Goal: Information Seeking & Learning: Check status

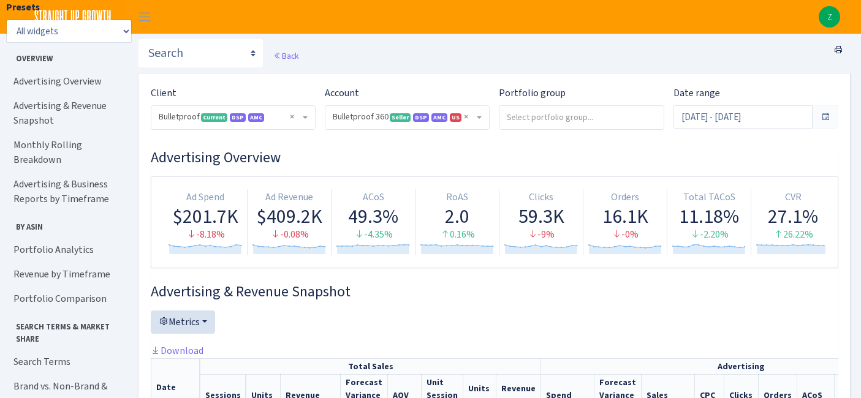
select select "3235730245795869"
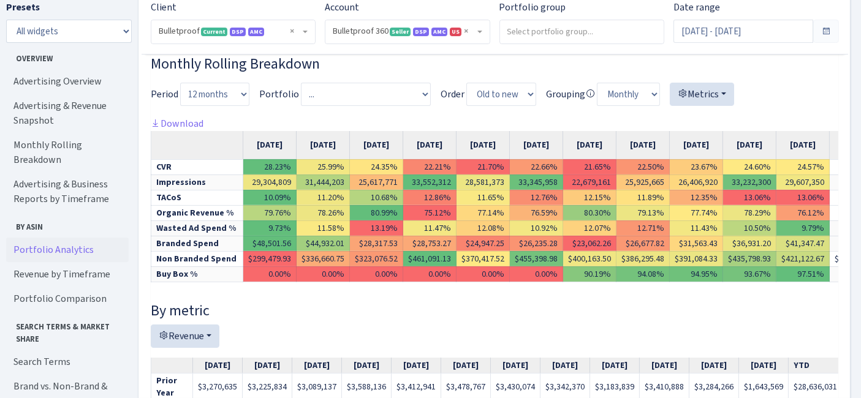
click at [50, 238] on link "Portfolio Analytics" at bounding box center [67, 250] width 123 height 25
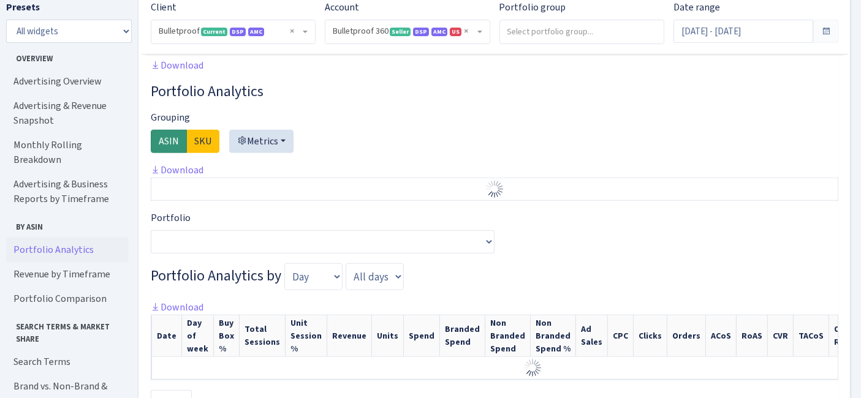
scroll to position [1236, 0]
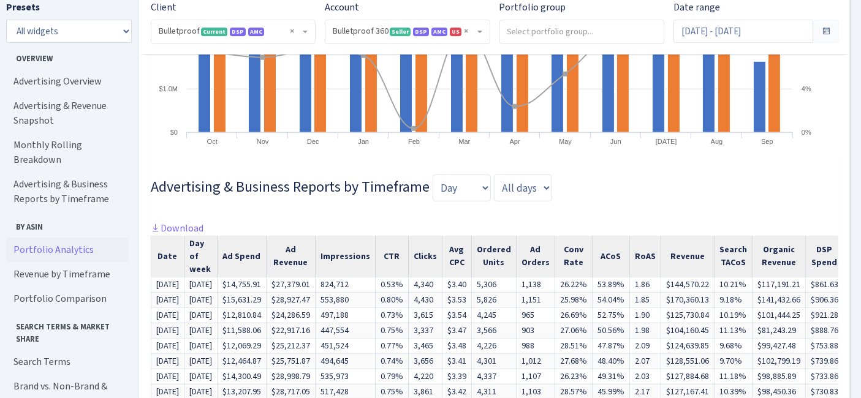
click at [49, 239] on link "Portfolio Analytics" at bounding box center [67, 250] width 123 height 25
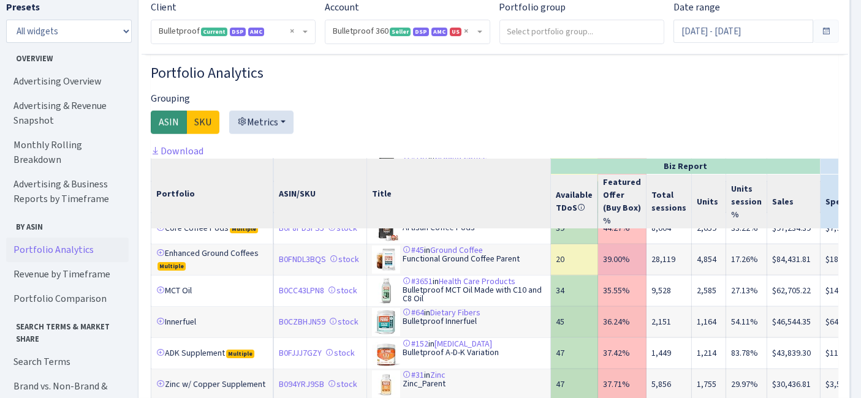
scroll to position [272, 0]
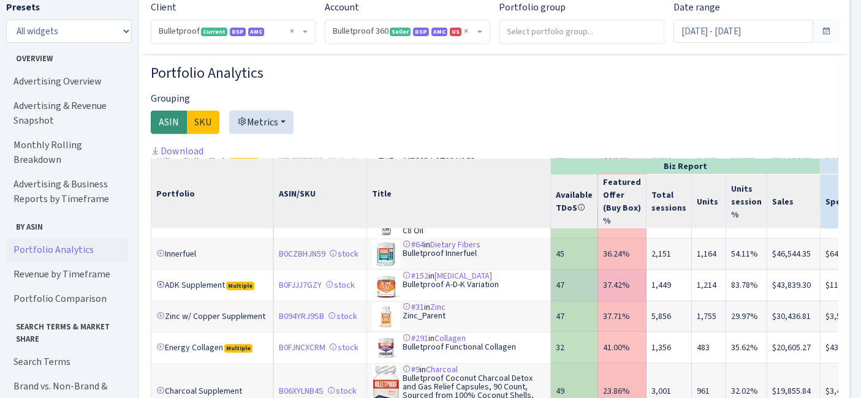
click at [158, 281] on link at bounding box center [160, 285] width 9 height 9
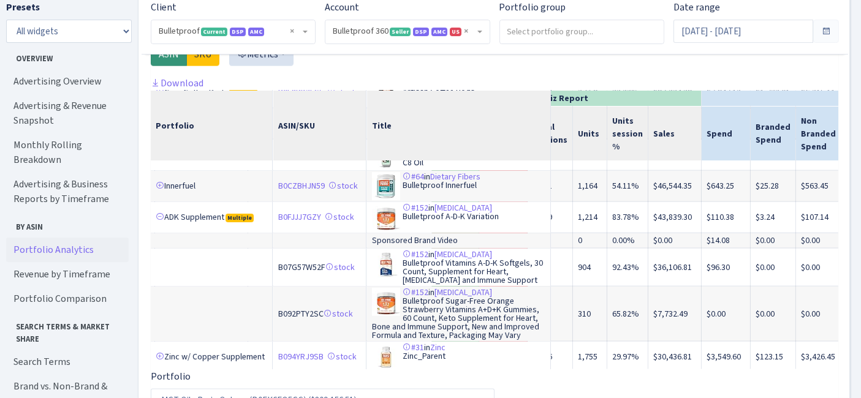
scroll to position [272, 126]
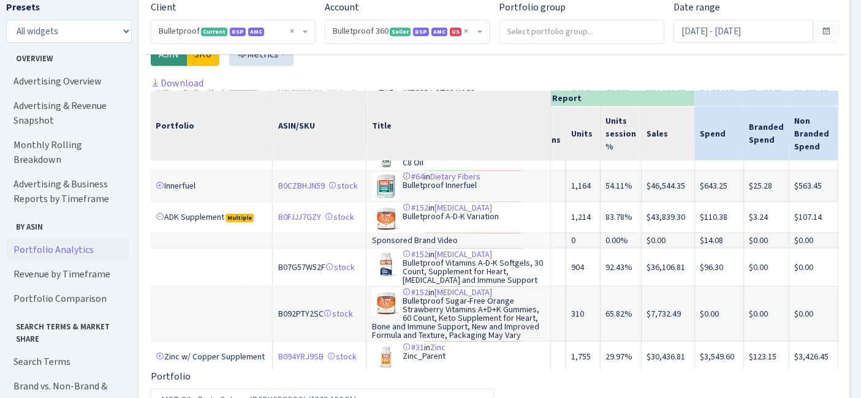
click at [493, 352] on td "#31 in Zinc Zinc_Parent" at bounding box center [459, 357] width 184 height 31
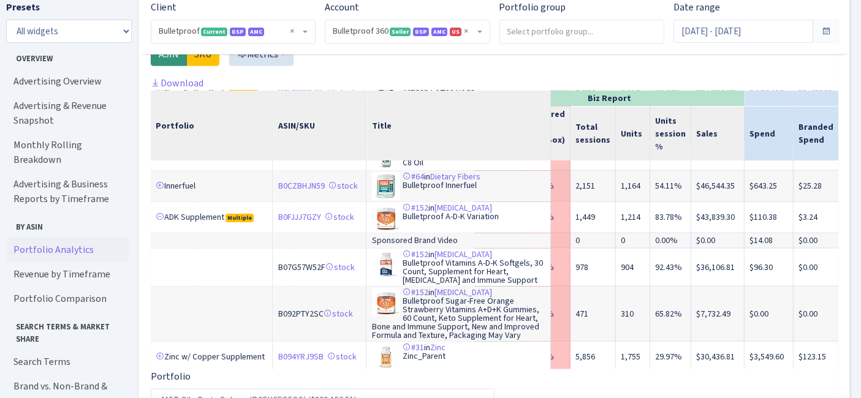
scroll to position [272, 131]
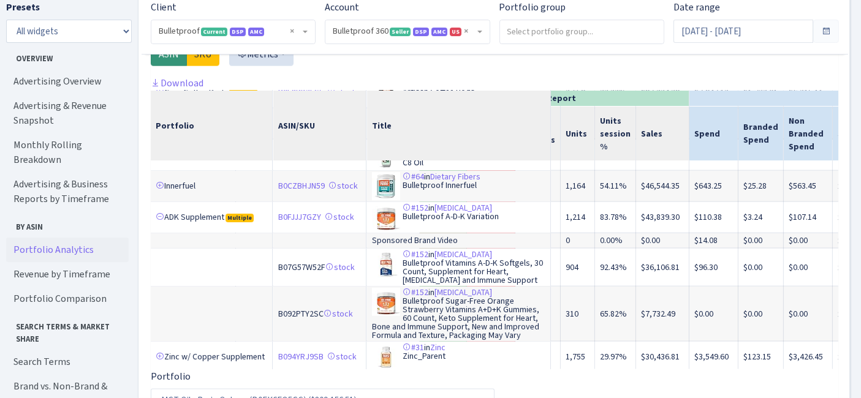
click at [483, 66] on div at bounding box center [494, 49] width 687 height 53
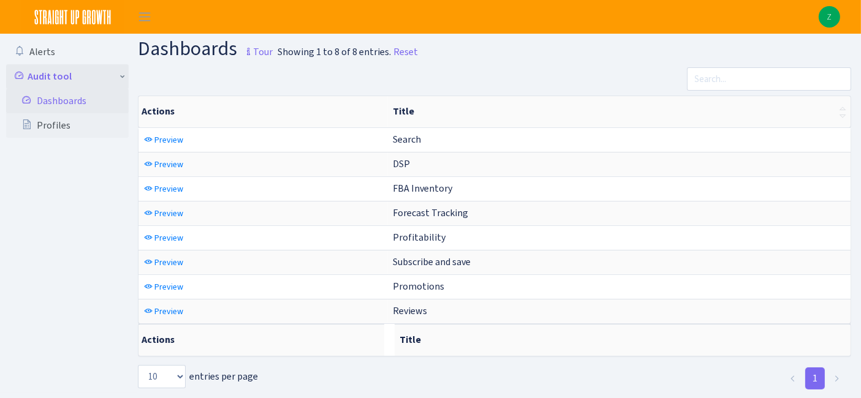
click at [123, 77] on link "Audit tool" at bounding box center [67, 76] width 123 height 25
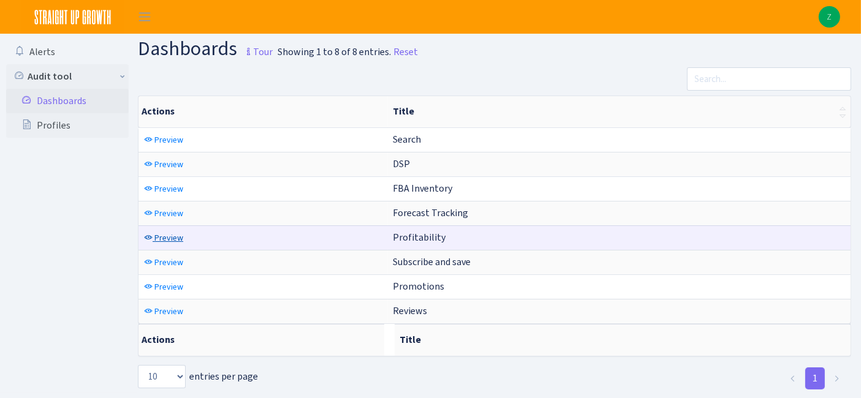
click at [154, 232] on span "Preview" at bounding box center [168, 238] width 29 height 12
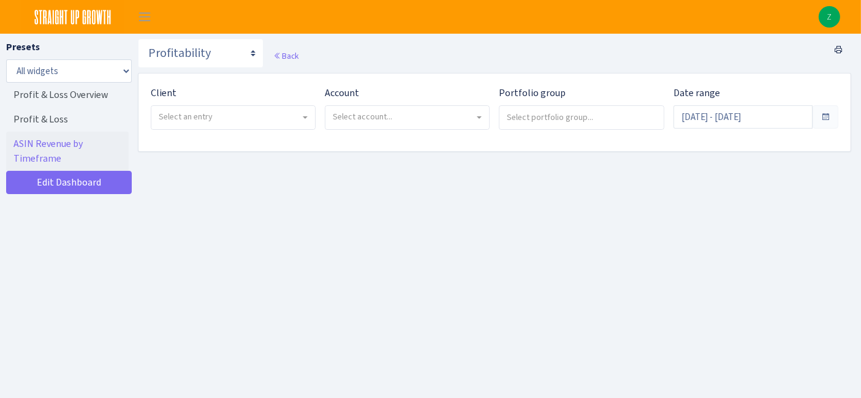
click at [228, 127] on span "Select an entry" at bounding box center [233, 117] width 164 height 23
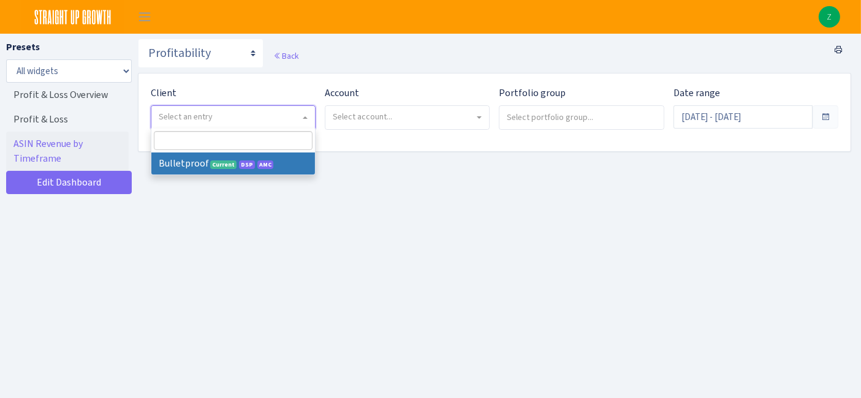
select select "409"
select select
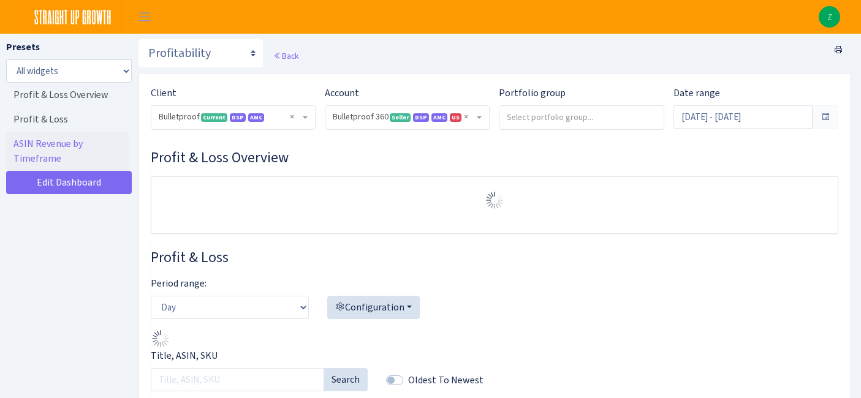
select select "3235730245795869"
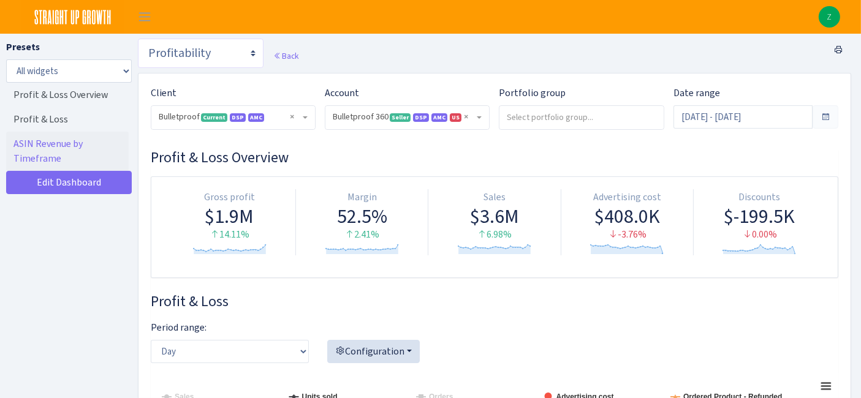
click at [229, 58] on select "Search DSP FBA Inventory Forecast Tracking Profitability Subscribe and save Pro…" at bounding box center [201, 53] width 126 height 29
select select "[URL][DOMAIN_NAME]"
click at [138, 39] on select "Search DSP FBA Inventory Forecast Tracking Profitability Subscribe and save Pro…" at bounding box center [201, 53] width 126 height 29
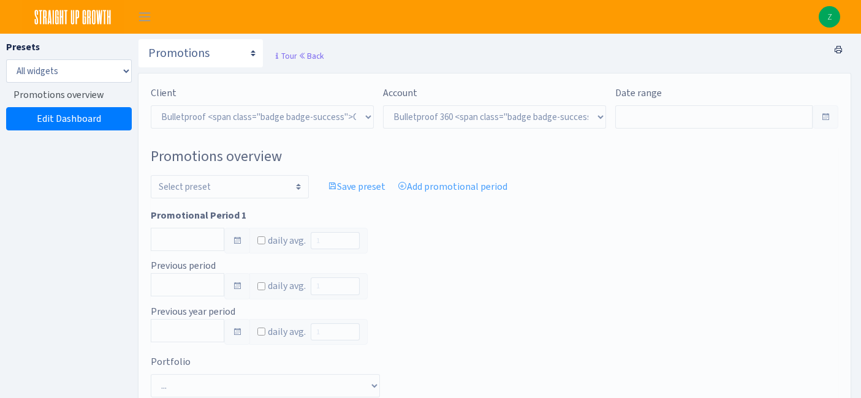
select select "3235730245795869"
type input "[DATE] - [DATE]"
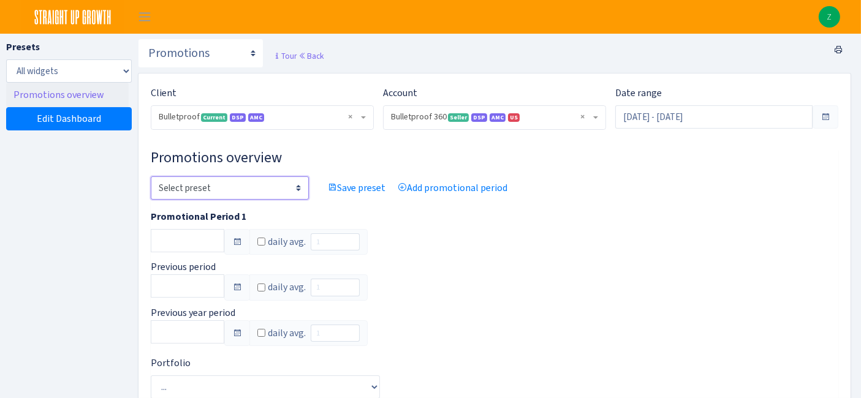
click at [273, 183] on select "Select preset Boo Promos Prime Day 2025 Prime Day Draft 25" at bounding box center [230, 187] width 158 height 23
select select "7"
click at [151, 176] on select "Select preset Boo Promos Prime Day 2025 Prime Day Draft 25" at bounding box center [230, 187] width 158 height 23
type input "Jul 8, 2025 - Jul 9, 2025"
type input "Jun 8, 2025 - Jul 7, 2025"
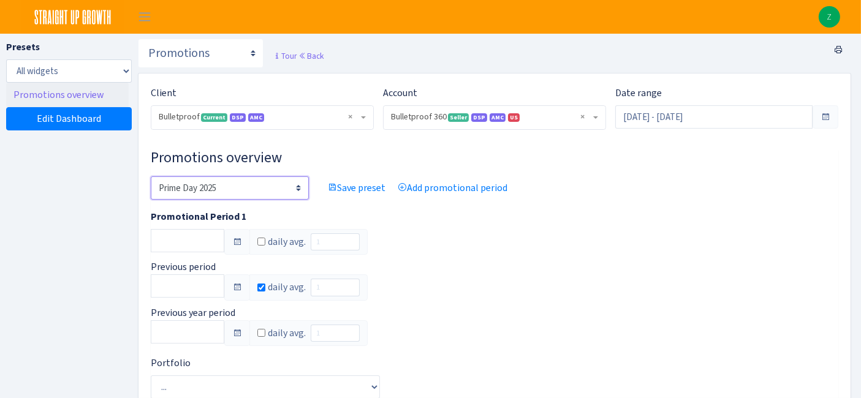
checkbox input "true"
type input "2"
type input "Jul 16, 2024 - Jul 17, 2024"
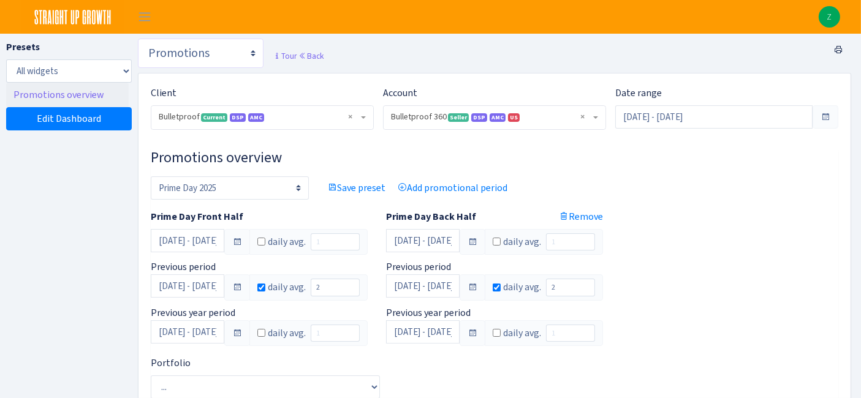
click at [192, 66] on select "Search DSP FBA Inventory Forecast Tracking Profitability Subscribe and save Pro…" at bounding box center [201, 53] width 126 height 29
click at [210, 53] on select "Search DSP FBA Inventory Forecast Tracking Profitability Subscribe and save Pro…" at bounding box center [201, 53] width 126 height 29
click at [102, 183] on div "Presets All widgets ☰ Promotions overview Edit Dashboard Save preset Delete pre…" at bounding box center [69, 236] width 126 height 392
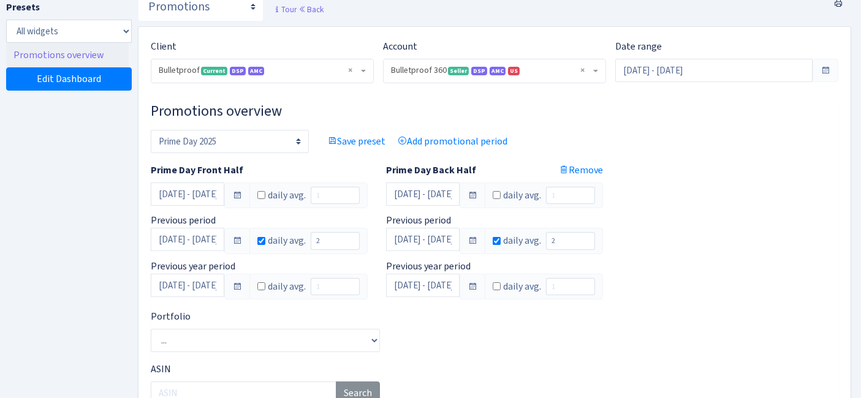
scroll to position [68, 0]
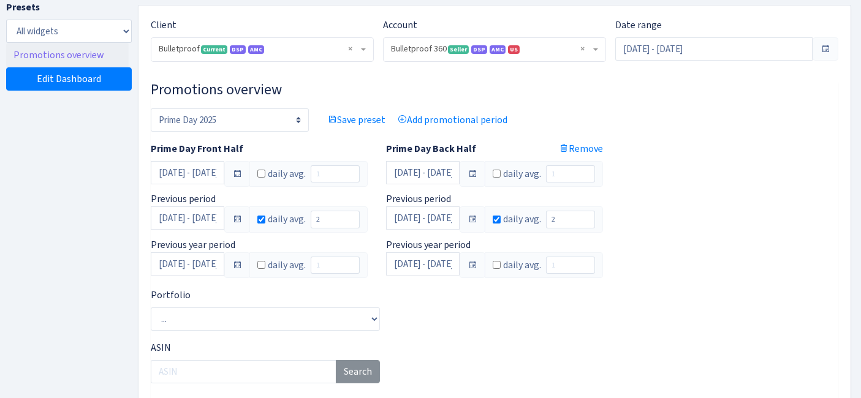
click at [260, 217] on input "Checkbox for following text input" at bounding box center [261, 220] width 8 height 8
checkbox input "false"
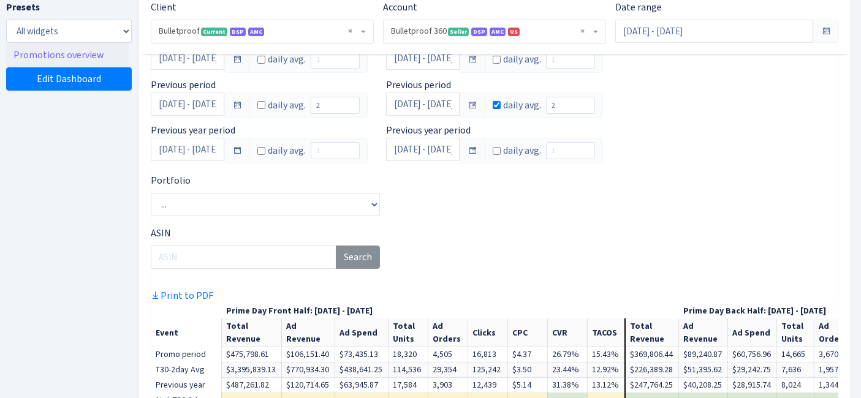
scroll to position [272, 0]
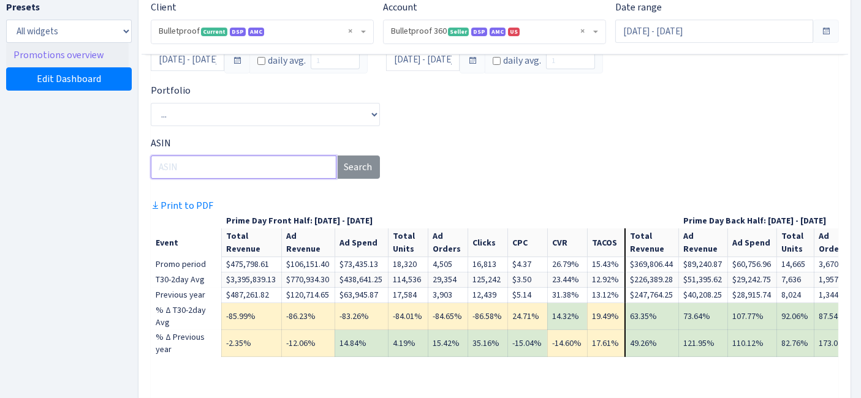
click at [229, 172] on input "ASIN" at bounding box center [244, 167] width 186 height 23
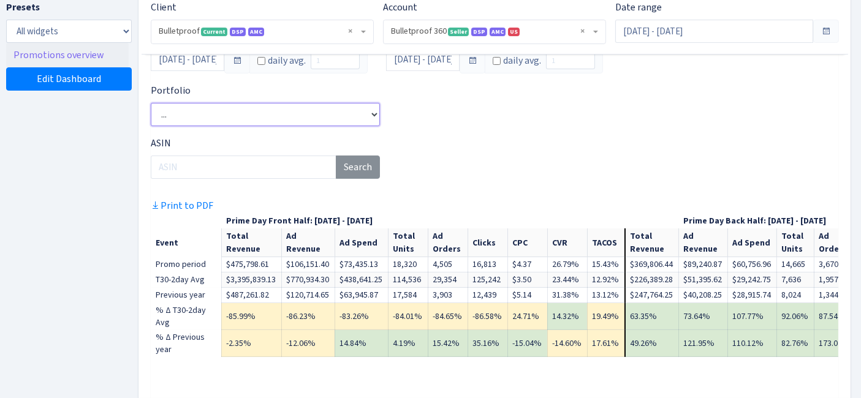
click at [234, 113] on select "... ADK Supplement Charcoal Supplement Collagen Collagen Bars CoQ10 Core Coffee…" at bounding box center [265, 114] width 229 height 23
select select "167970636463221"
click at [151, 103] on select "... ADK Supplement Charcoal Supplement Collagen Collagen Bars CoQ10 Core Coffee…" at bounding box center [265, 114] width 229 height 23
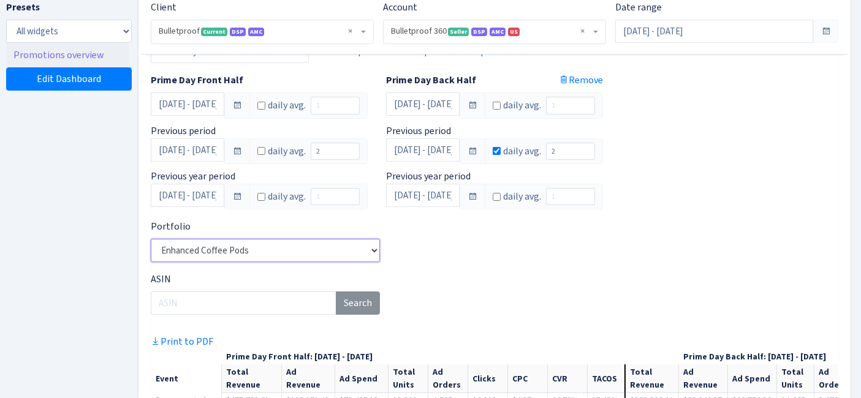
scroll to position [68, 0]
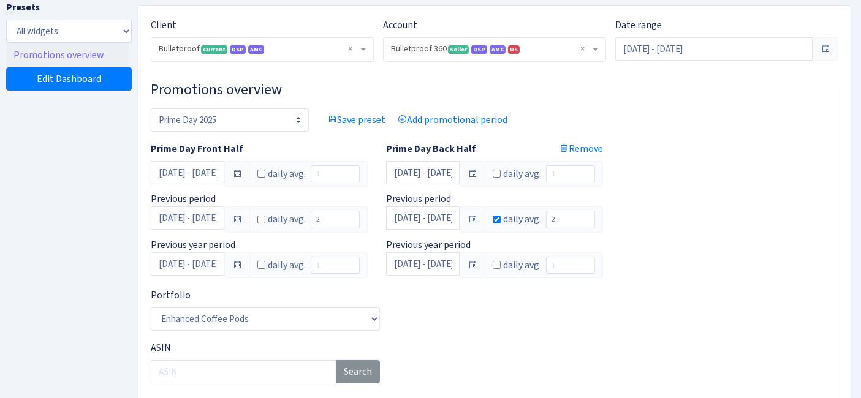
click at [233, 169] on span at bounding box center [237, 174] width 10 height 10
click at [209, 171] on input "Jul 8, 2025 - Jul 9, 2025" at bounding box center [188, 172] width 74 height 23
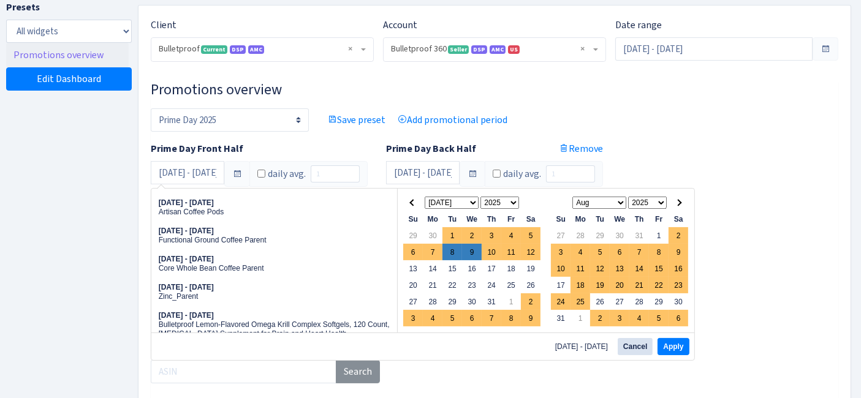
click at [327, 143] on div "Remove" at bounding box center [318, 152] width 118 height 20
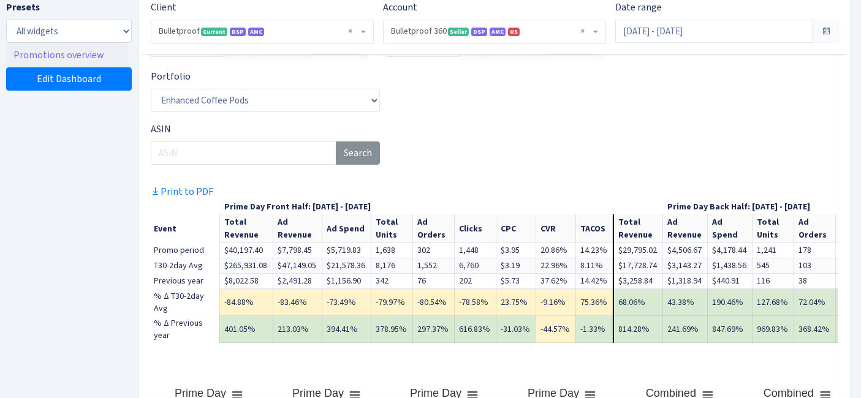
scroll to position [0, 4]
click at [210, 20] on span "× Bulletproof Current DSP AMC" at bounding box center [262, 31] width 222 height 23
click at [96, 33] on select "All widgets" at bounding box center [69, 31] width 126 height 23
click at [86, 23] on select "All widgets" at bounding box center [69, 31] width 126 height 23
click at [65, 55] on link "Promotions overview" at bounding box center [67, 55] width 123 height 25
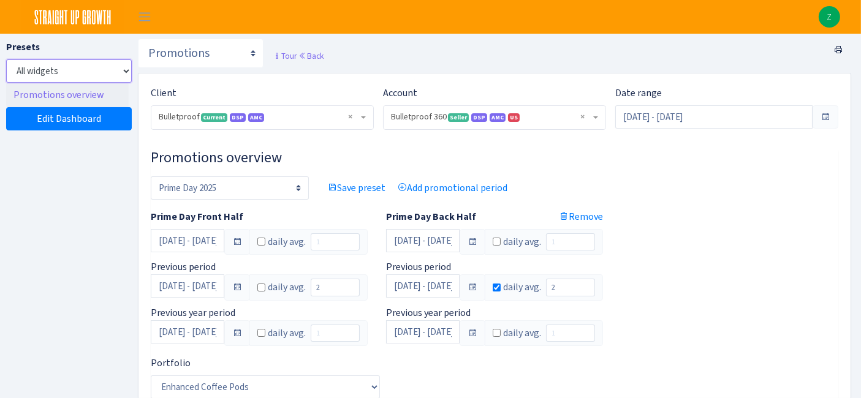
click at [101, 70] on select "All widgets" at bounding box center [69, 70] width 126 height 23
click at [139, 17] on span "Toggle navigation" at bounding box center [144, 17] width 18 height 14
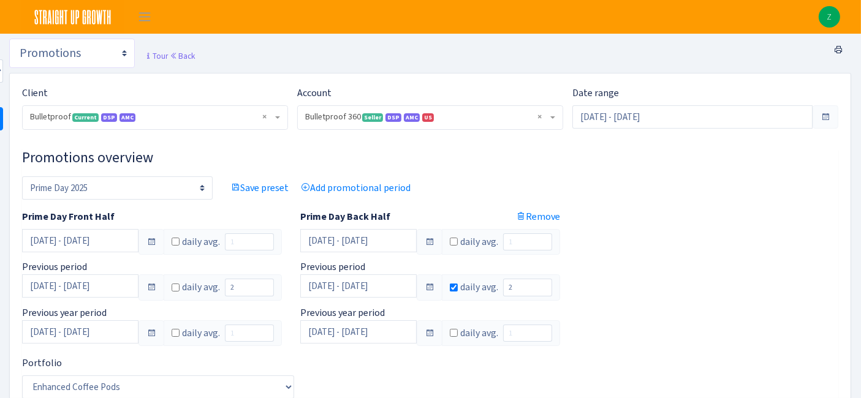
click at [127, 51] on select "Search DSP FBA Inventory Forecast Tracking Profitability Subscribe and save Pro…" at bounding box center [72, 53] width 126 height 29
select select "https://straightupgrowth.com/admin/dashboard/2/show"
click at [9, 39] on select "Search DSP FBA Inventory Forecast Tracking Profitability Subscribe and save Pro…" at bounding box center [72, 53] width 126 height 29
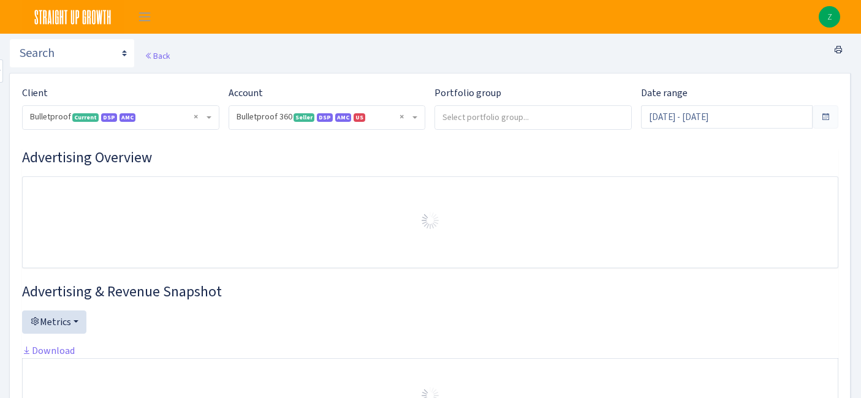
select select "3235730245795869"
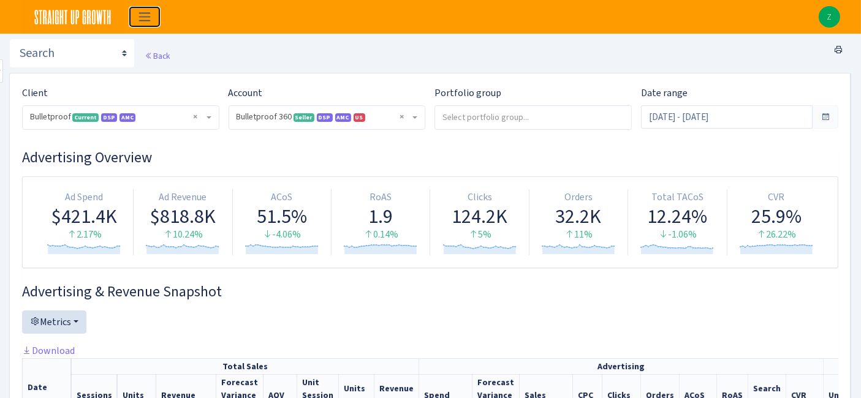
click at [135, 18] on button "Toggle navigation" at bounding box center [144, 17] width 31 height 20
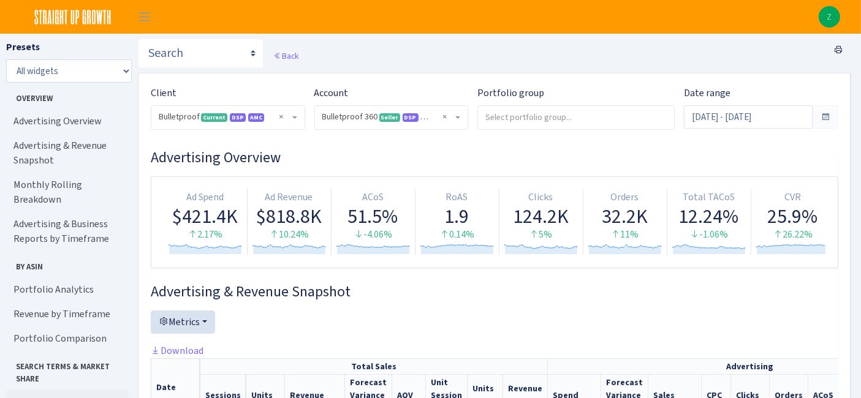
click at [59, 390] on link "Search Terms" at bounding box center [67, 402] width 123 height 25
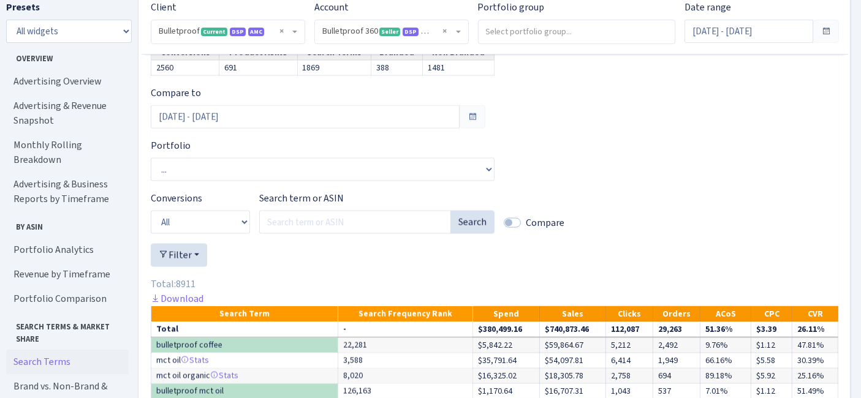
scroll to position [1939, 0]
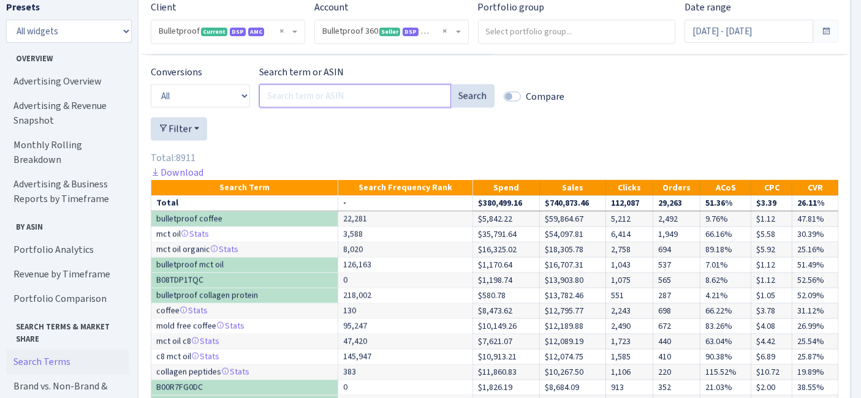
click at [325, 108] on input "Search term or ASIN" at bounding box center [355, 96] width 192 height 23
paste input "coconut oul 2,592 55 0 $272"
type input "coconut oul"
click at [460, 118] on div "Search term or ASIN coconut oul Search" at bounding box center [376, 91] width 235 height 53
drag, startPoint x: 472, startPoint y: 147, endPoint x: 480, endPoint y: 141, distance: 10.0
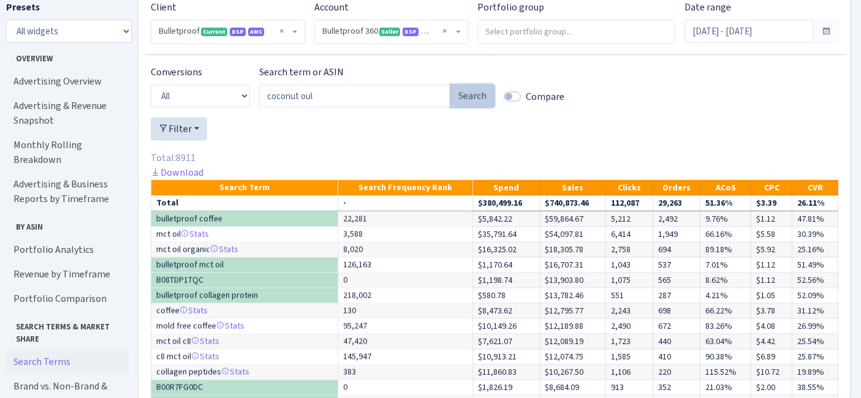
click at [473, 108] on button "Search" at bounding box center [472, 96] width 44 height 23
